Goal: Transaction & Acquisition: Purchase product/service

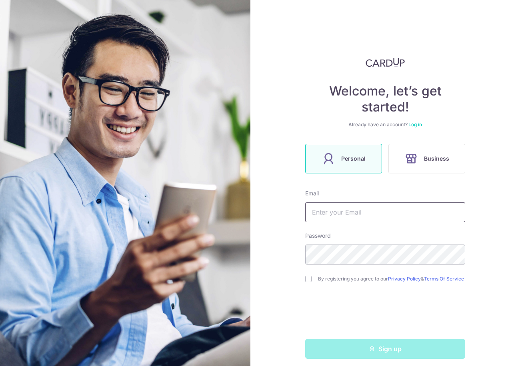
click at [367, 207] on input "text" at bounding box center [385, 212] width 160 height 20
type input "[EMAIL_ADDRESS][DOMAIN_NAME]"
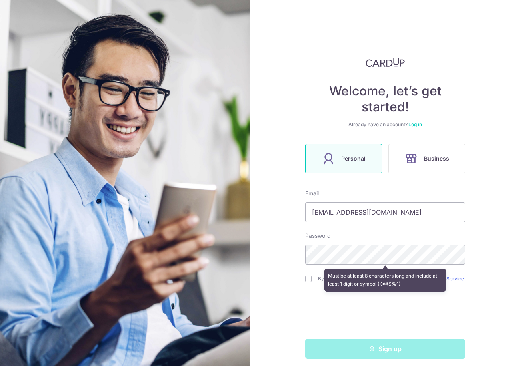
click at [413, 124] on link "Log in" at bounding box center [415, 125] width 14 height 6
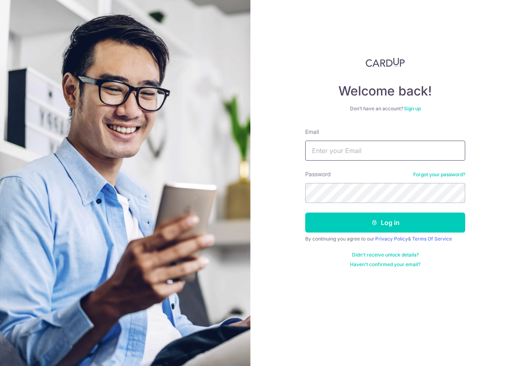
click at [407, 147] on input "Email" at bounding box center [385, 151] width 160 height 20
type input "[EMAIL_ADDRESS][DOMAIN_NAME]"
click at [305, 213] on button "Log in" at bounding box center [385, 223] width 160 height 20
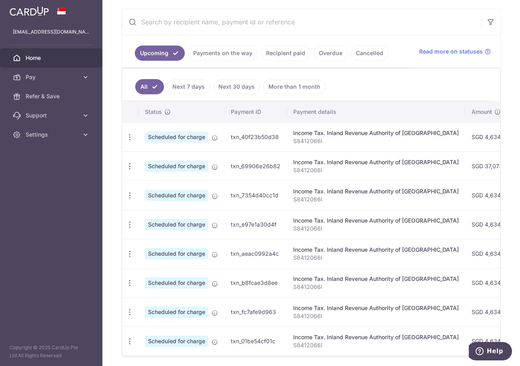
scroll to position [160, 0]
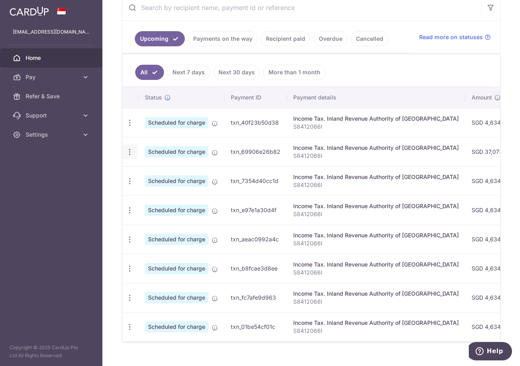
click at [128, 154] on icon "button" at bounding box center [130, 152] width 8 height 8
click at [156, 195] on span "Cancel payment" at bounding box center [173, 194] width 54 height 10
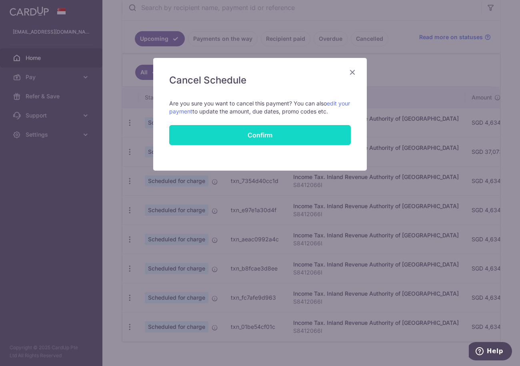
click at [278, 136] on button "Confirm" at bounding box center [260, 135] width 182 height 20
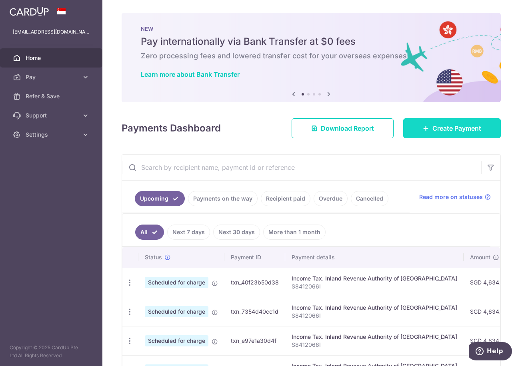
click at [448, 129] on span "Create Payment" at bounding box center [456, 129] width 49 height 10
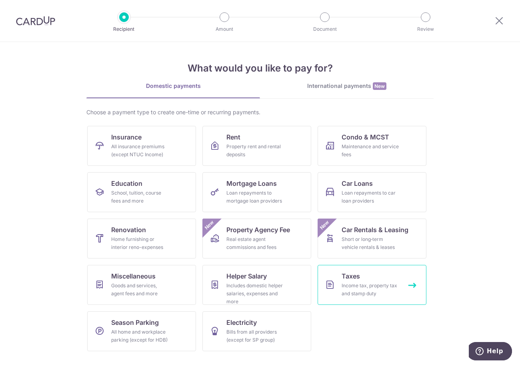
drag, startPoint x: 368, startPoint y: 287, endPoint x: 364, endPoint y: 284, distance: 4.5
click at [367, 287] on div "Income tax, property tax and stamp duty" at bounding box center [371, 290] width 58 height 16
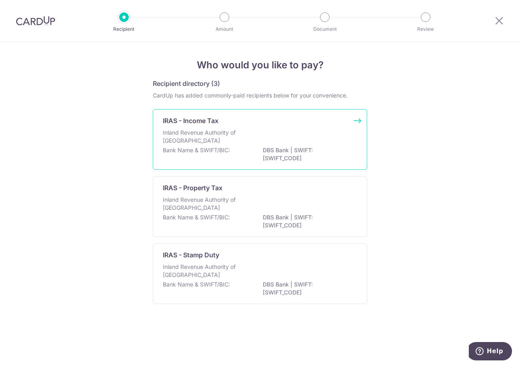
click at [270, 147] on p "DBS Bank | SWIFT: DBSSSGSGXXX" at bounding box center [308, 154] width 90 height 16
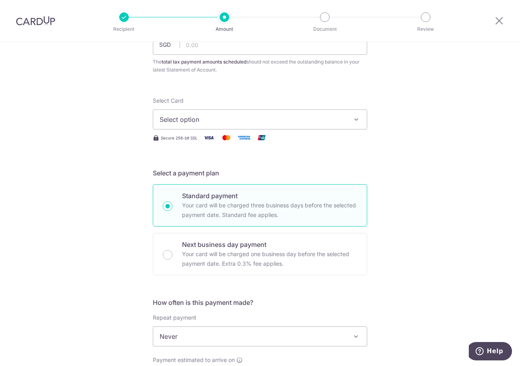
scroll to position [80, 0]
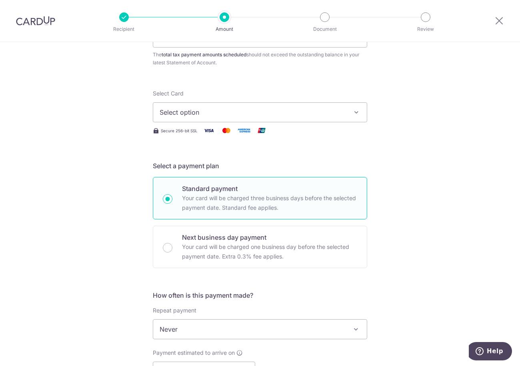
click at [218, 113] on span "Select option" at bounding box center [253, 113] width 186 height 10
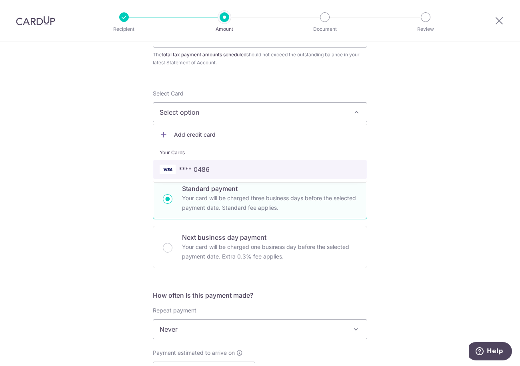
click at [200, 167] on span "**** 0486" at bounding box center [194, 170] width 31 height 10
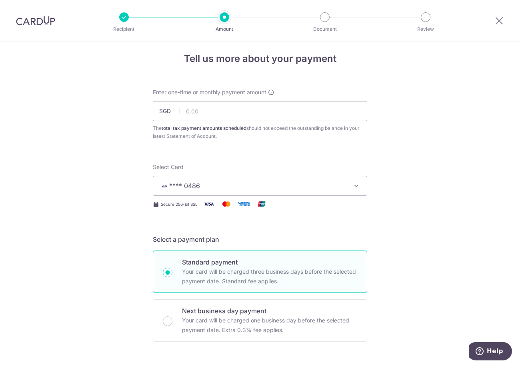
scroll to position [0, 0]
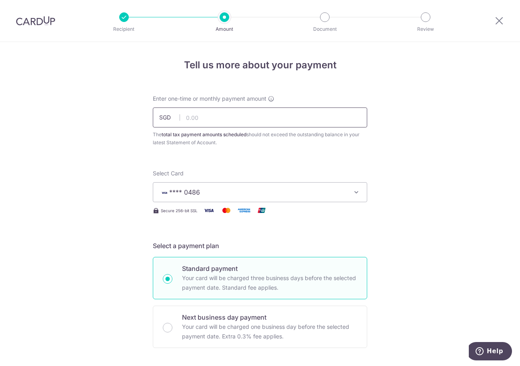
click at [236, 118] on input "text" at bounding box center [260, 118] width 214 height 20
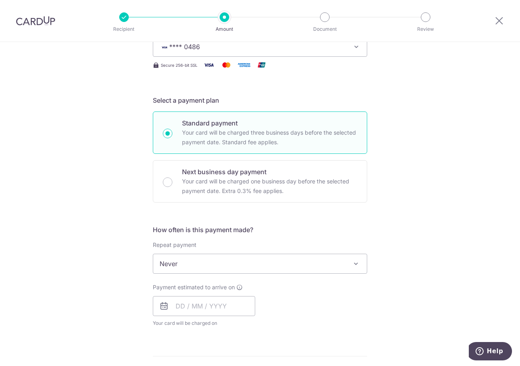
scroll to position [160, 0]
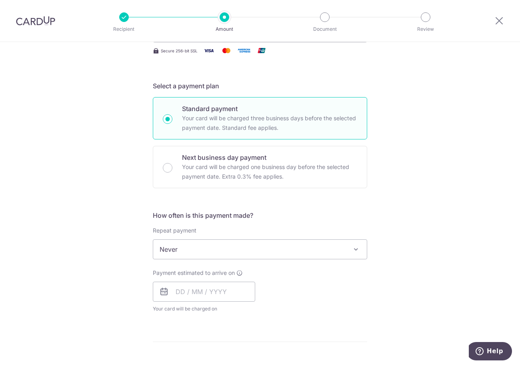
type input "4,634.21"
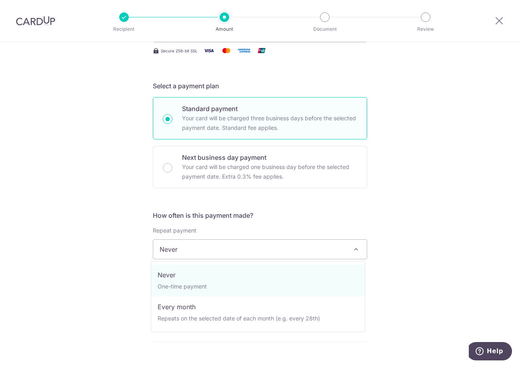
click at [225, 249] on span "Never" at bounding box center [260, 249] width 214 height 19
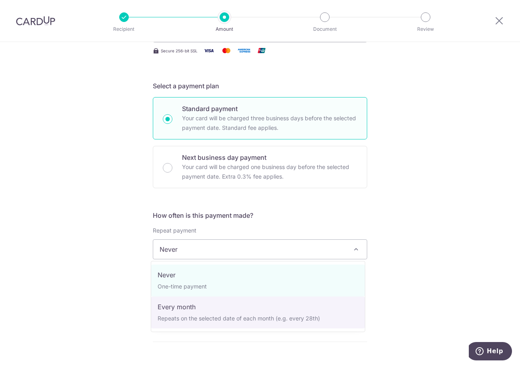
select select "3"
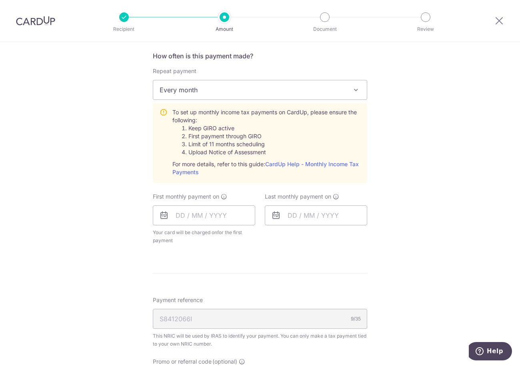
scroll to position [320, 0]
click at [211, 214] on input "text" at bounding box center [204, 215] width 102 height 20
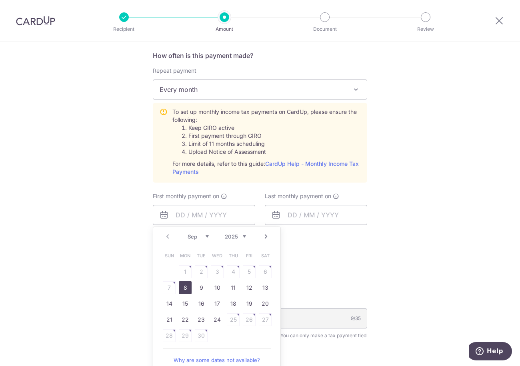
click at [187, 289] on link "8" at bounding box center [185, 288] width 13 height 13
type input "[DATE]"
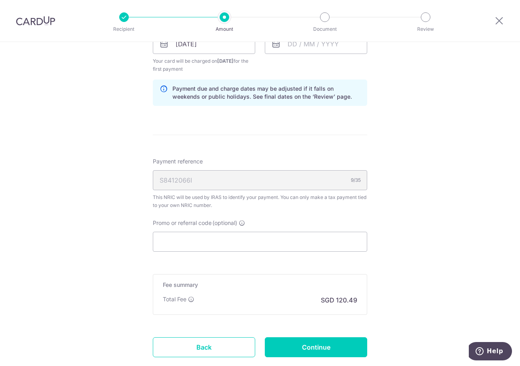
scroll to position [520, 0]
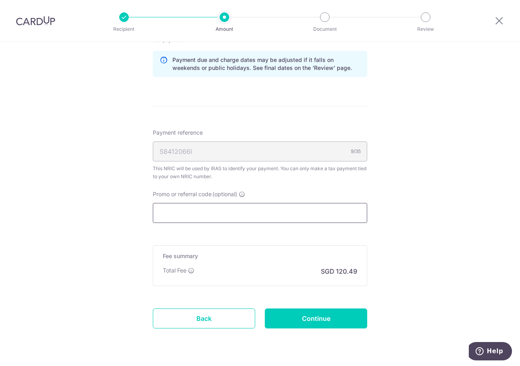
click at [254, 214] on input "Promo or referral code (optional)" at bounding box center [260, 213] width 214 height 20
paste input "MLTAX25R"
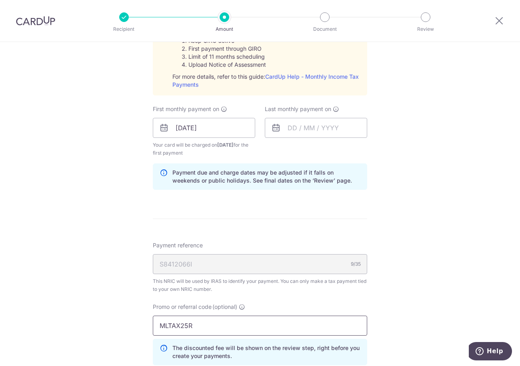
scroll to position [400, 0]
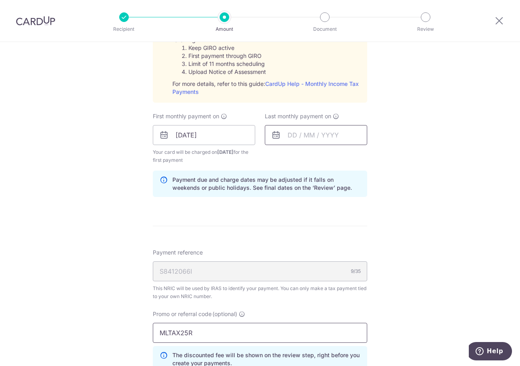
type input "MLTAX25R"
click at [292, 132] on input "text" at bounding box center [316, 135] width 102 height 20
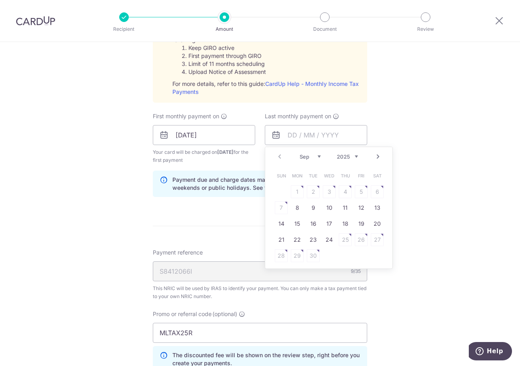
click at [356, 158] on div "Prev Next Sep Oct Nov Dec 2025 2026" at bounding box center [328, 156] width 127 height 19
click at [354, 157] on select "2025 2026" at bounding box center [347, 157] width 21 height 6
click at [318, 157] on select "Jan Feb Mar Apr May Jun Jul Aug Sep Oct" at bounding box center [310, 157] width 21 height 6
click at [339, 158] on select "2025 2026" at bounding box center [347, 157] width 21 height 6
click at [337, 154] on select "2025 2026" at bounding box center [347, 157] width 21 height 6
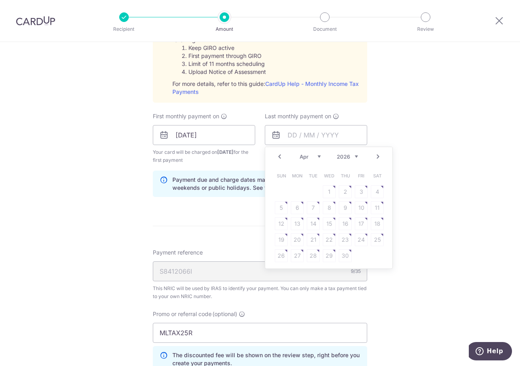
click at [373, 159] on link "Next" at bounding box center [378, 157] width 10 height 10
click at [343, 206] on link "7" at bounding box center [345, 208] width 13 height 13
type input "07/05/2026"
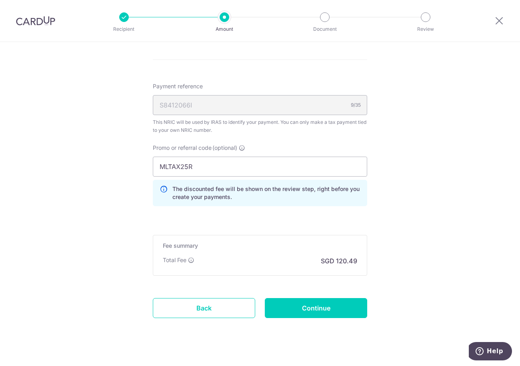
scroll to position [578, 0]
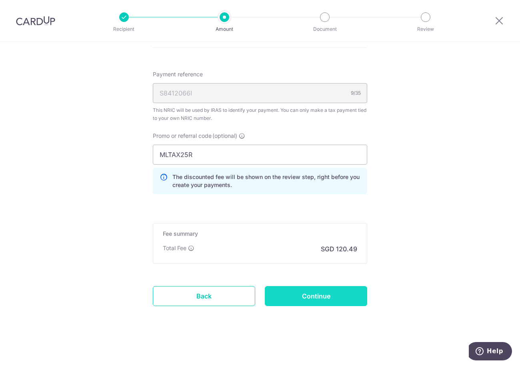
click at [315, 301] on input "Continue" at bounding box center [316, 296] width 102 height 20
type input "Create Schedule"
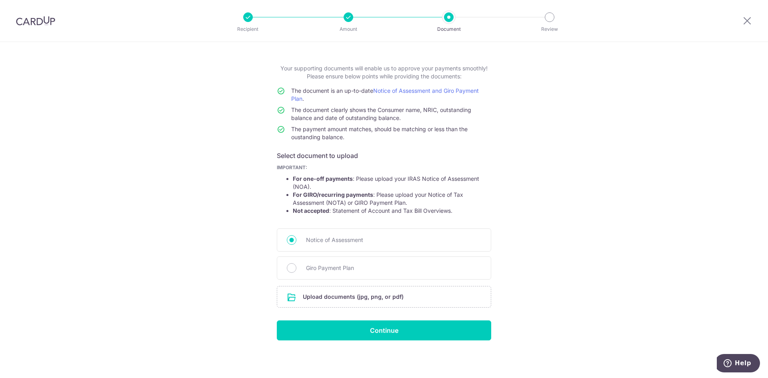
scroll to position [30, 0]
click at [360, 299] on input "file" at bounding box center [384, 296] width 214 height 21
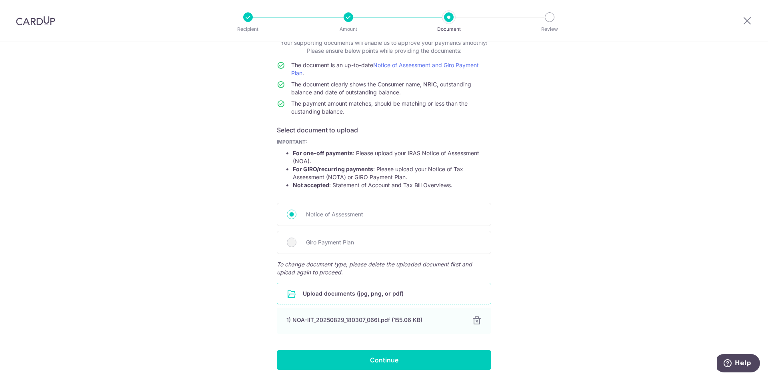
scroll to position [86, 0]
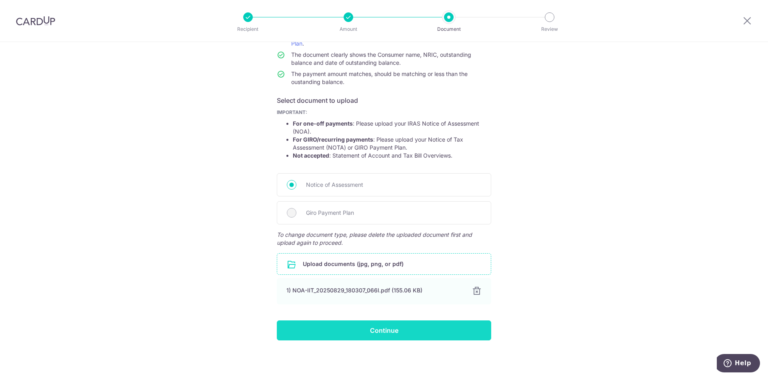
click at [401, 330] on input "Continue" at bounding box center [384, 330] width 214 height 20
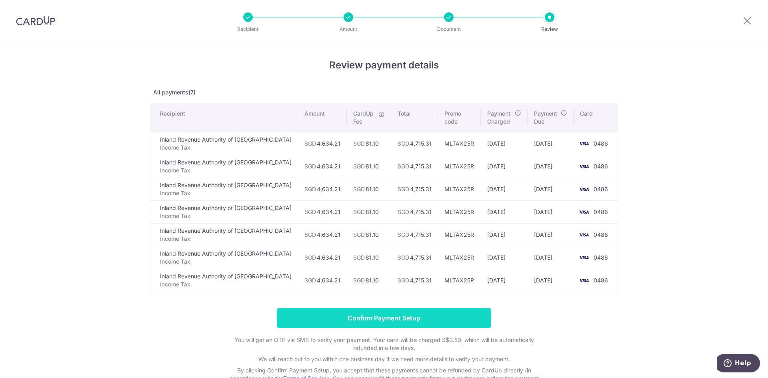
click at [382, 321] on input "Confirm Payment Setup" at bounding box center [384, 318] width 214 height 20
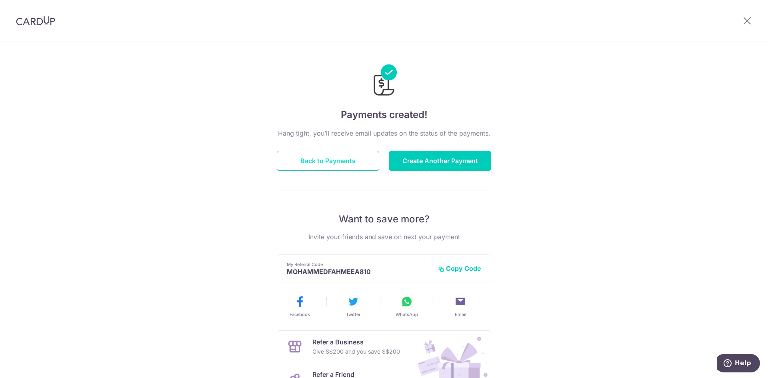
click at [334, 161] on button "Back to Payments" at bounding box center [328, 161] width 102 height 20
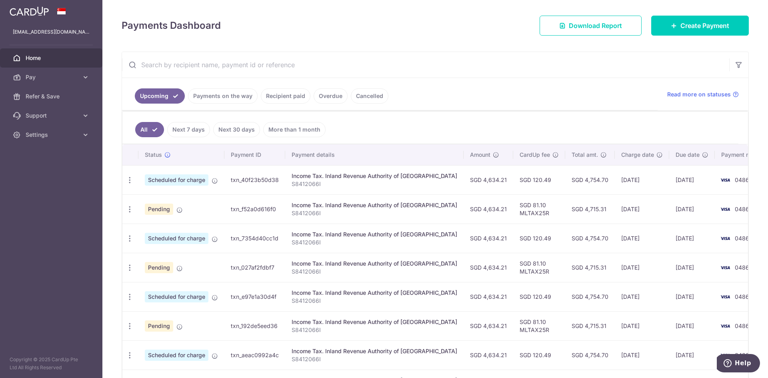
scroll to position [120, 0]
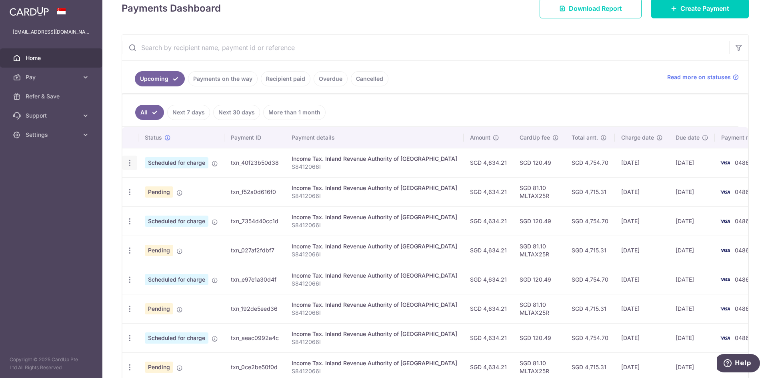
click at [128, 163] on icon "button" at bounding box center [130, 163] width 8 height 8
click at [151, 204] on span "Cancel payment" at bounding box center [173, 205] width 54 height 10
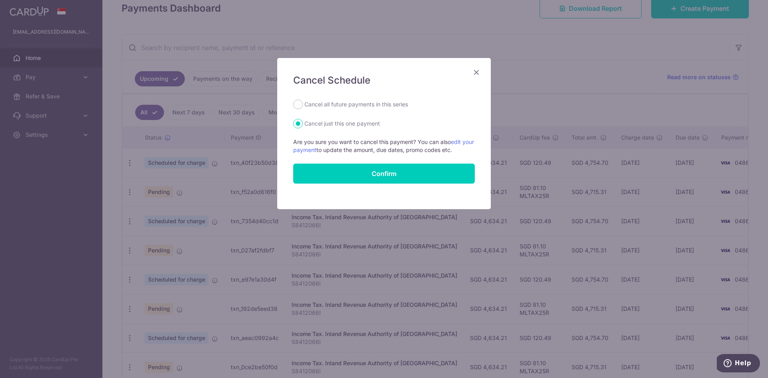
click at [307, 106] on label "Cancel all future payments in this series" at bounding box center [356, 105] width 104 height 10
click at [303, 106] on input "Cancel all future payments in this series" at bounding box center [298, 105] width 10 height 10
radio input "true"
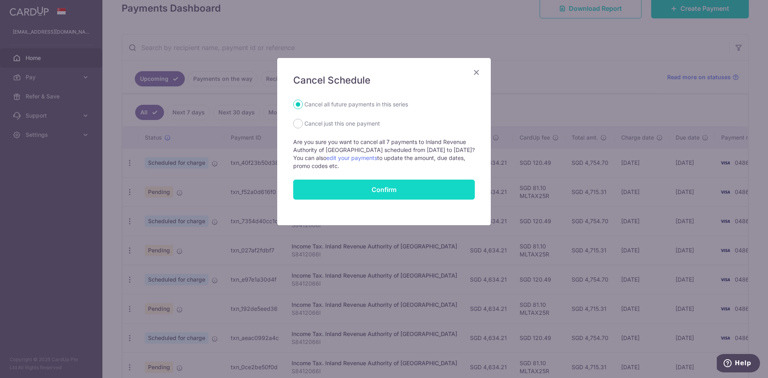
click at [373, 193] on button "Confirm" at bounding box center [384, 190] width 182 height 20
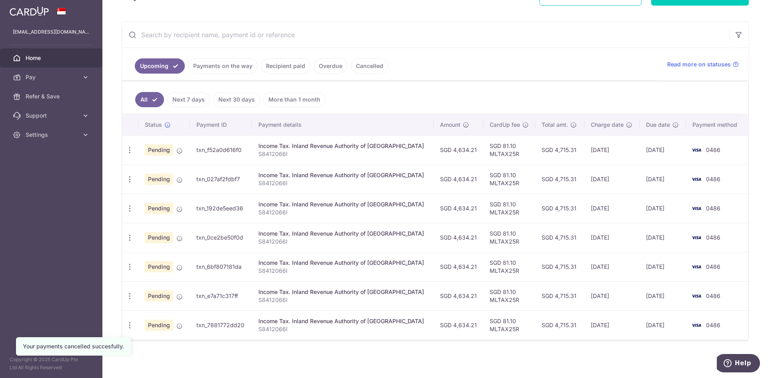
scroll to position [134, 0]
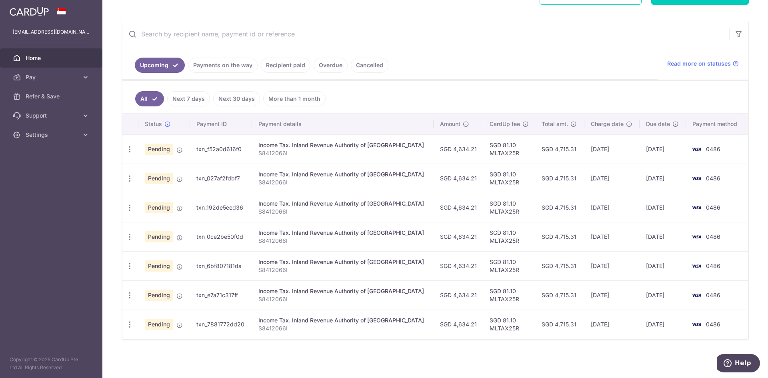
click at [373, 60] on link "Cancelled" at bounding box center [370, 65] width 38 height 15
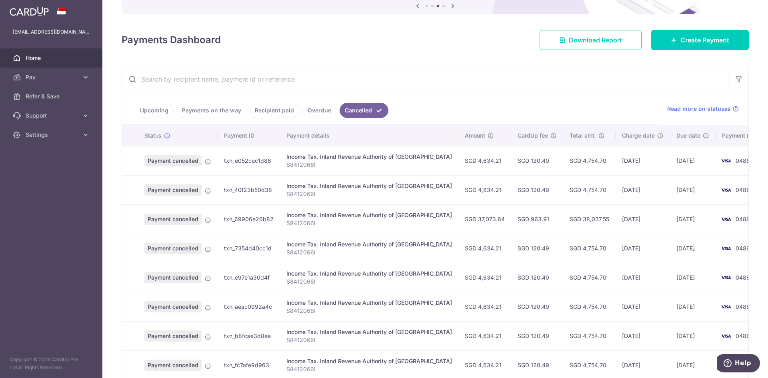
scroll to position [0, 0]
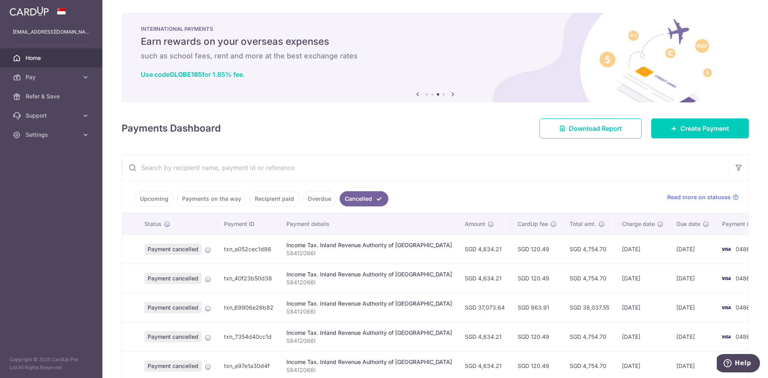
click at [163, 198] on link "Upcoming" at bounding box center [154, 198] width 39 height 15
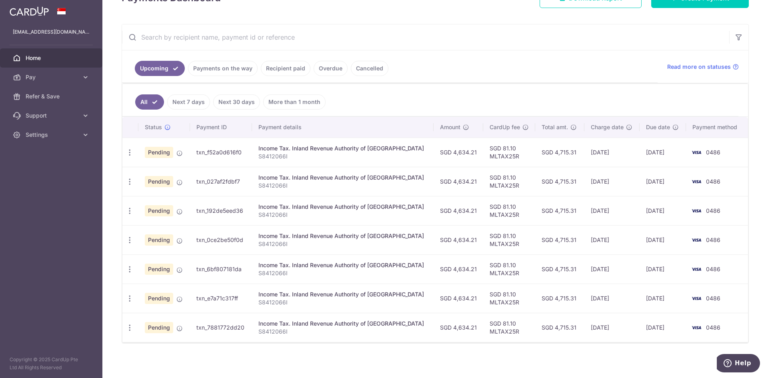
scroll to position [134, 0]
